Goal: Task Accomplishment & Management: Complete application form

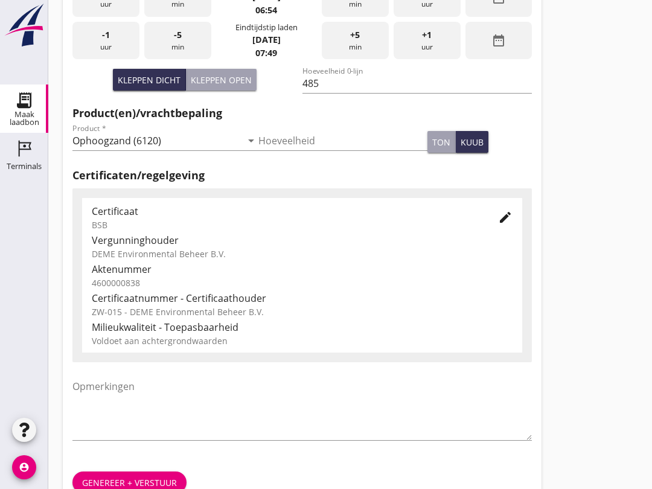
scroll to position [384, 0]
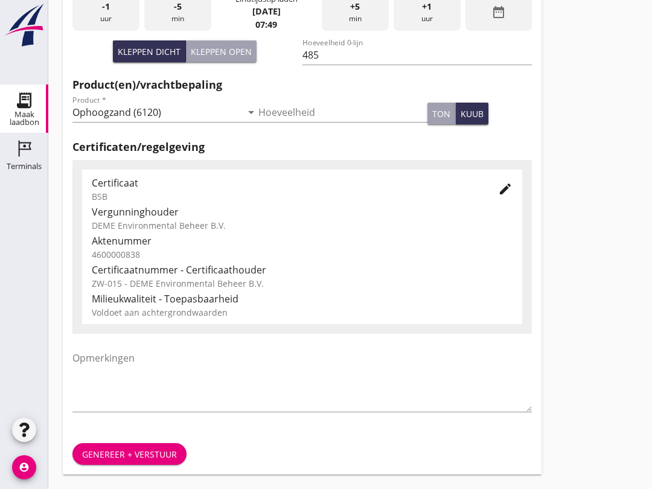
click at [104, 457] on div "Genereer + verstuur" at bounding box center [129, 454] width 95 height 13
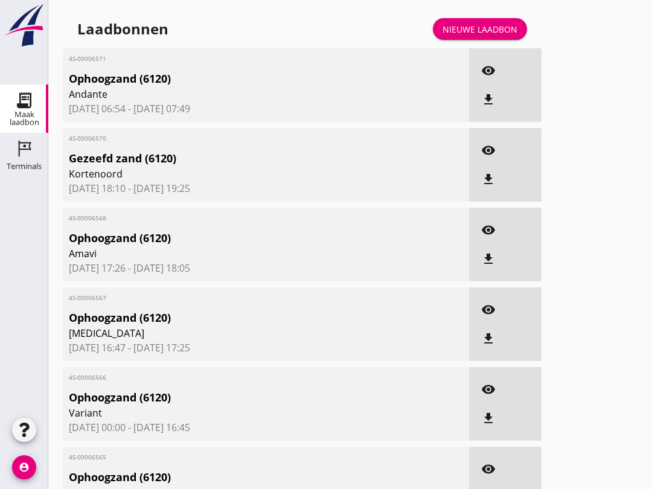
click at [491, 36] on div "Nieuwe laadbon" at bounding box center [480, 29] width 75 height 13
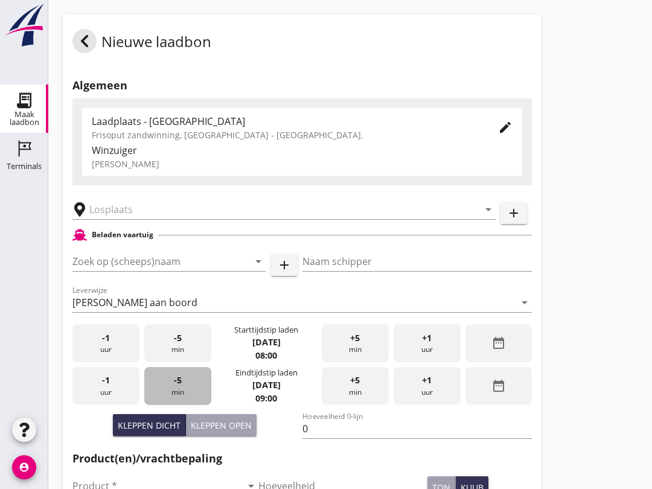
click at [178, 387] on span "-5" at bounding box center [178, 380] width 8 height 13
click at [176, 344] on span "-5" at bounding box center [178, 337] width 8 height 13
click at [110, 270] on input "Zoek op (scheeps)naam" at bounding box center [151, 261] width 159 height 19
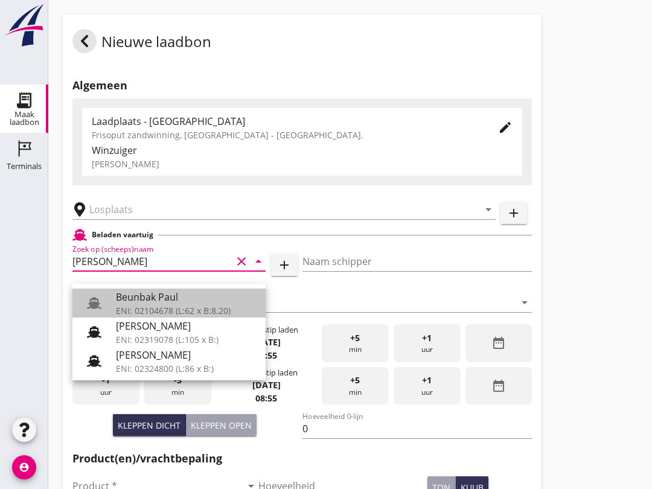
click at [181, 306] on div "ENI: 02104678 (L:62 x B:8.20)" at bounding box center [186, 310] width 140 height 13
type input "Beunbak Paul"
type input "[PERSON_NAME]"
type input "576"
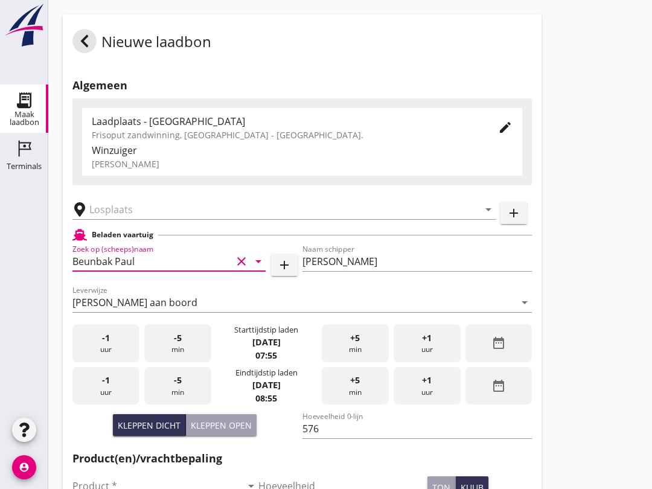
click at [109, 219] on input "text" at bounding box center [275, 209] width 373 height 19
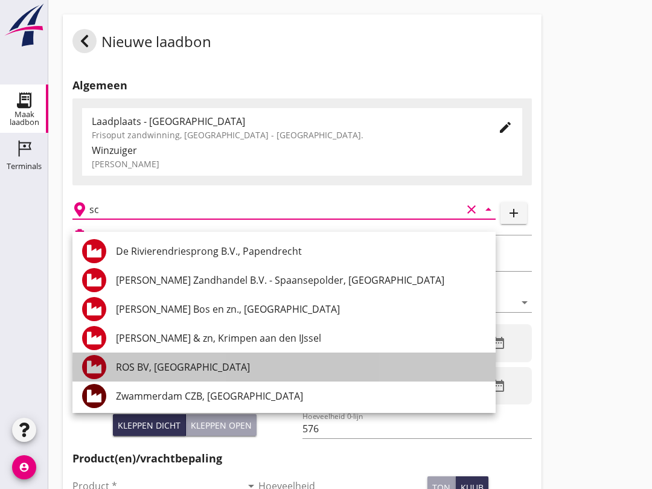
click at [142, 361] on div "ROS BV, [GEOGRAPHIC_DATA]" at bounding box center [301, 367] width 370 height 14
type input "ROS BV, [GEOGRAPHIC_DATA]"
